Goal: Navigation & Orientation: Find specific page/section

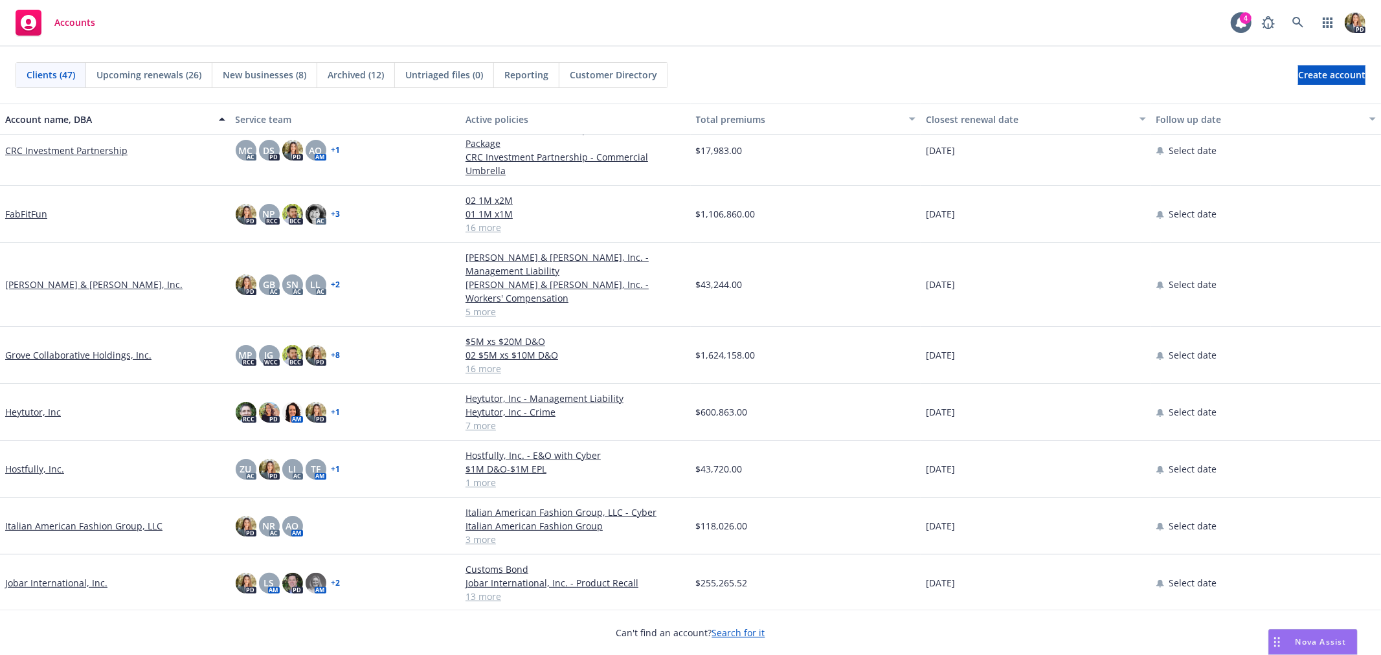
scroll to position [287, 0]
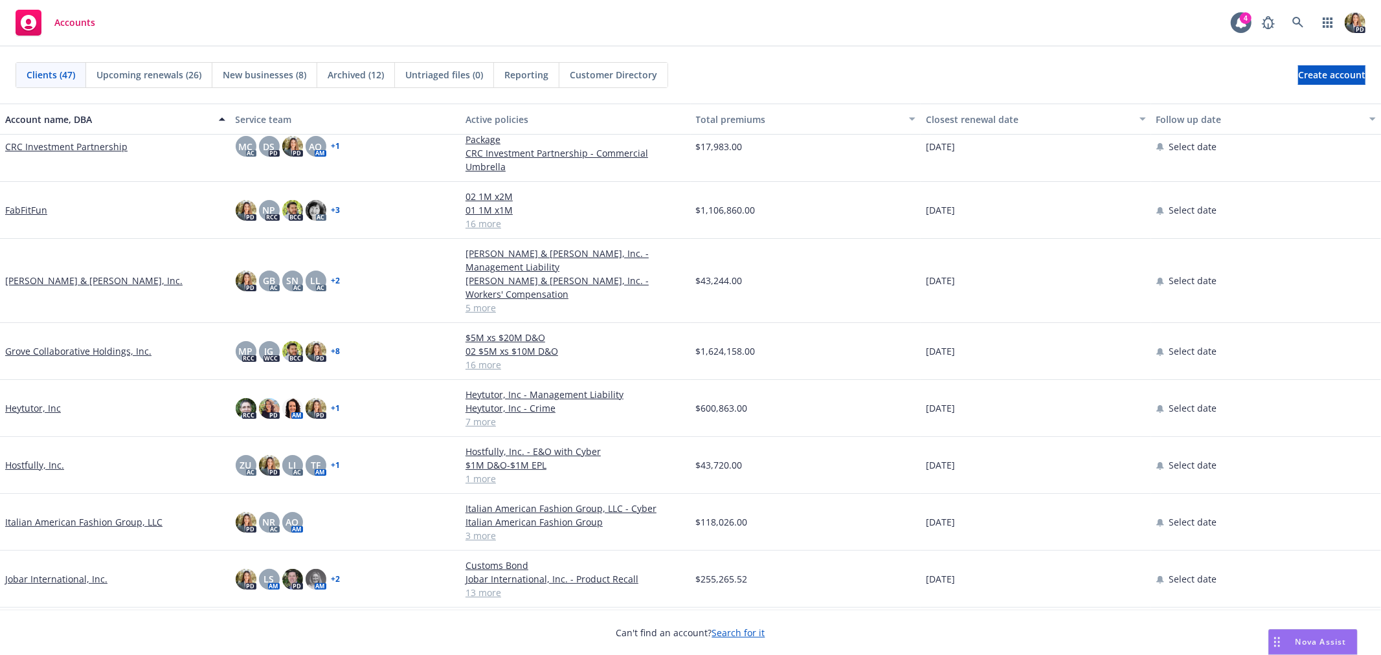
click at [93, 396] on link "Italian American Fashion Group, LLC" at bounding box center [83, 522] width 157 height 14
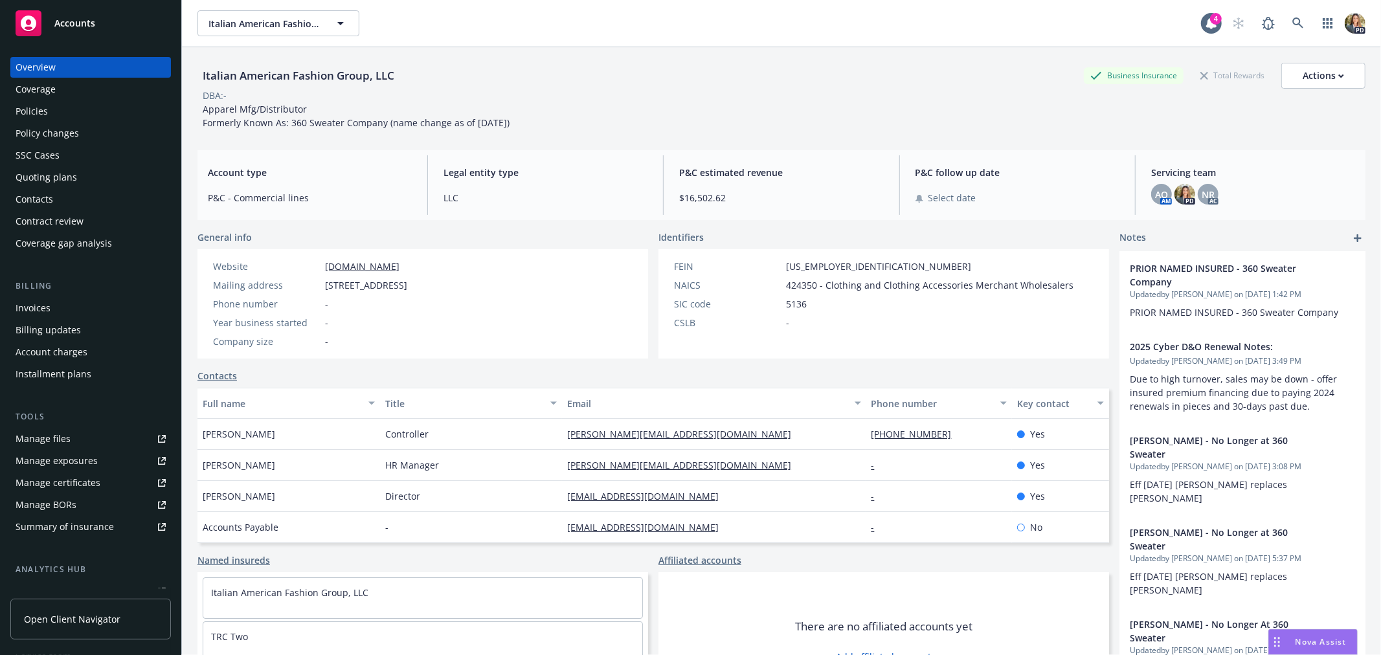
click at [91, 117] on div "Policies" at bounding box center [91, 111] width 150 height 21
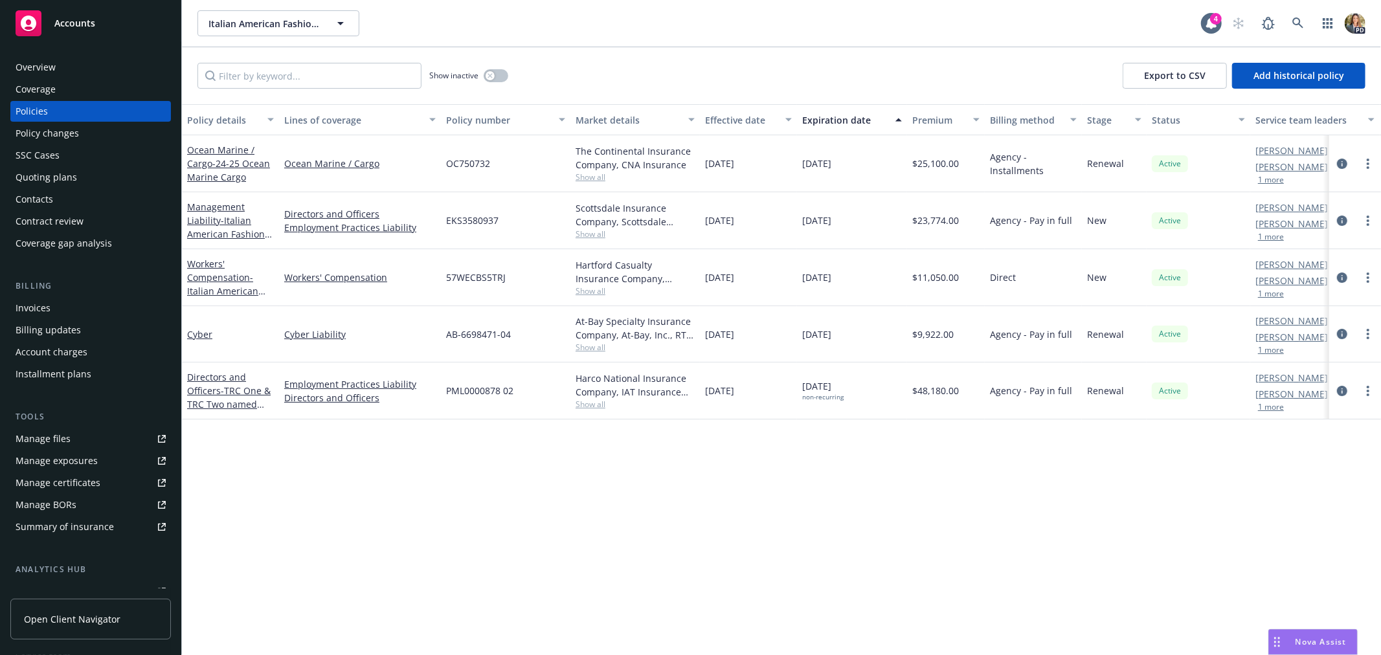
click at [60, 26] on span "Accounts" at bounding box center [74, 23] width 41 height 10
